Goal: Navigation & Orientation: Find specific page/section

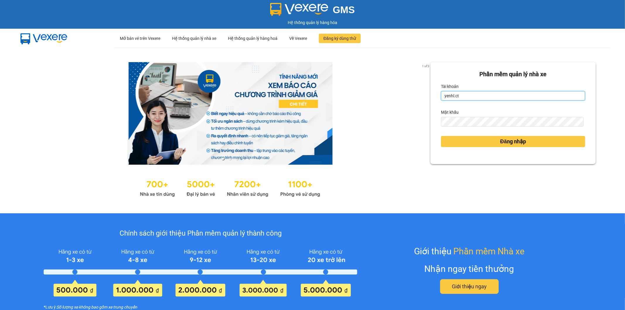
click at [461, 94] on input "yenhl.ct" at bounding box center [513, 95] width 144 height 9
type input "hienhl.ct"
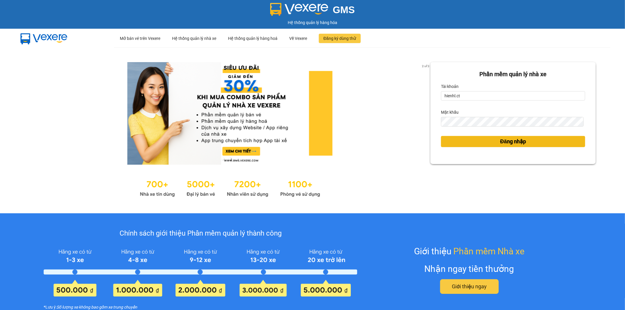
click at [477, 142] on button "Đăng nhập" at bounding box center [513, 141] width 144 height 11
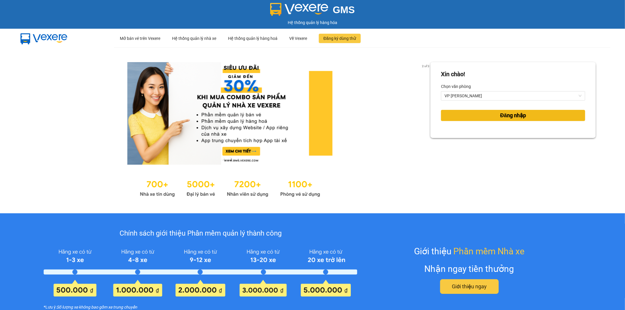
click at [521, 115] on span "Đăng nhập" at bounding box center [513, 115] width 26 height 8
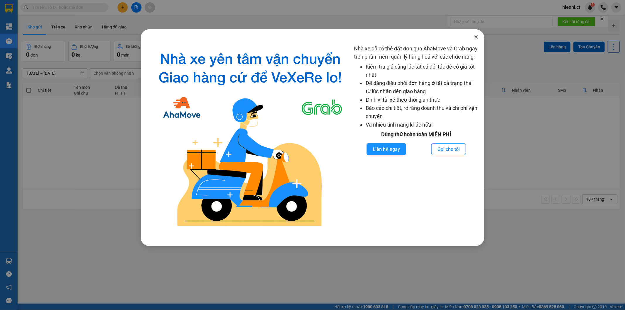
click at [478, 37] on icon "close" at bounding box center [476, 37] width 5 height 5
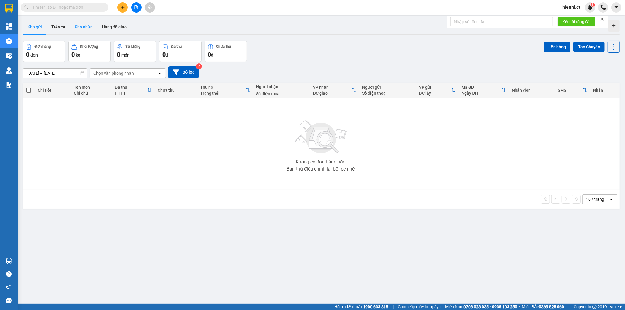
click at [85, 26] on button "Kho nhận" at bounding box center [83, 27] width 27 height 14
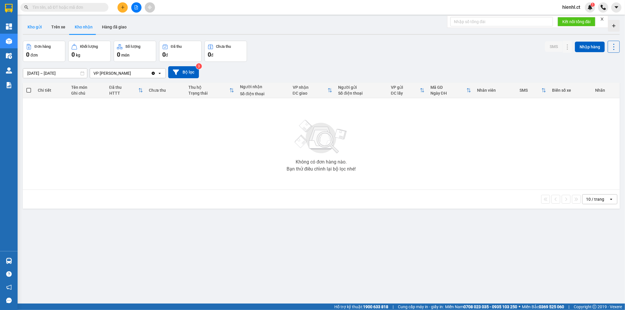
click at [29, 25] on button "Kho gửi" at bounding box center [35, 27] width 24 height 14
